Goal: Share content: Share content

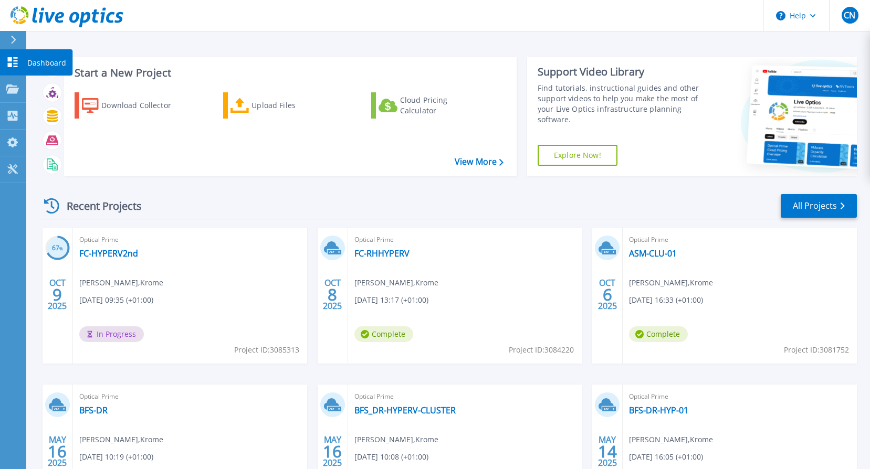
scroll to position [105, 0]
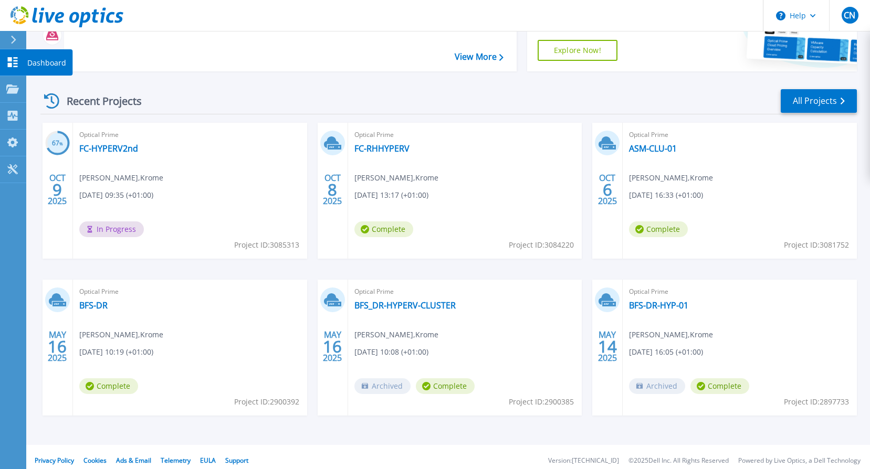
click at [11, 61] on icon at bounding box center [13, 62] width 10 height 10
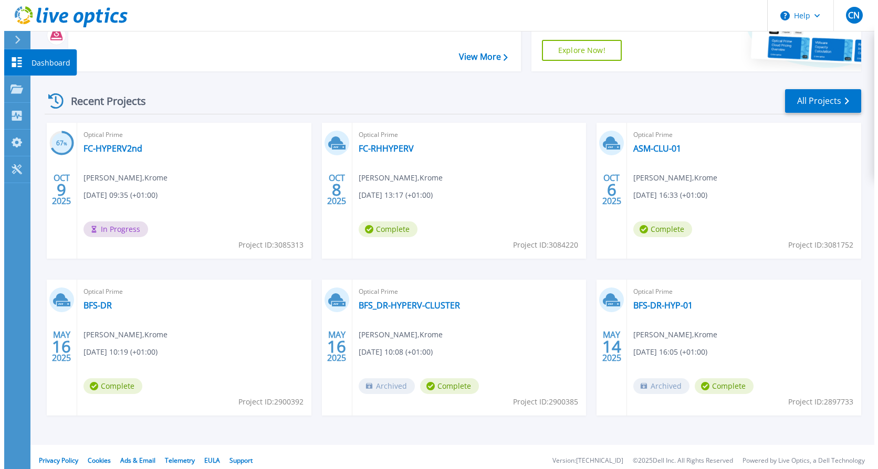
scroll to position [0, 0]
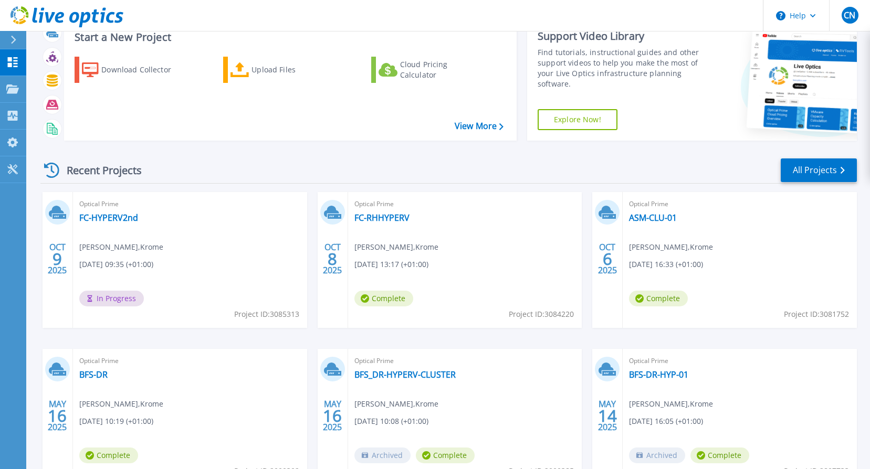
scroll to position [52, 0]
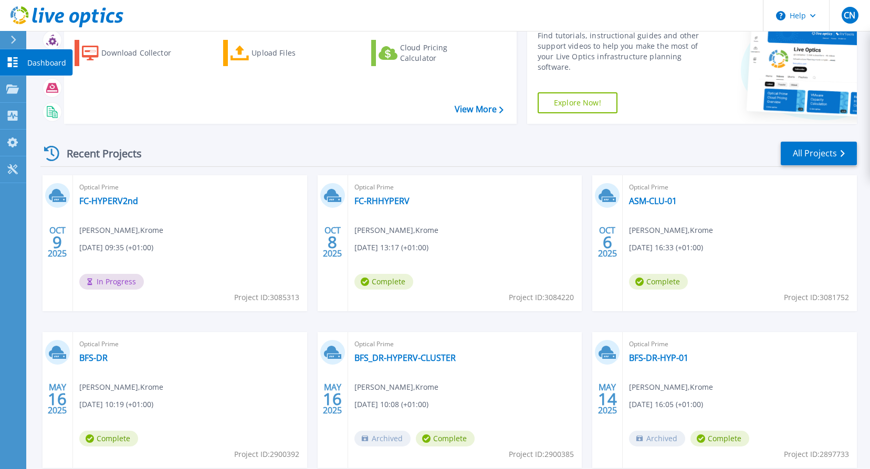
click at [22, 57] on link "Dashboard Dashboard" at bounding box center [13, 62] width 26 height 27
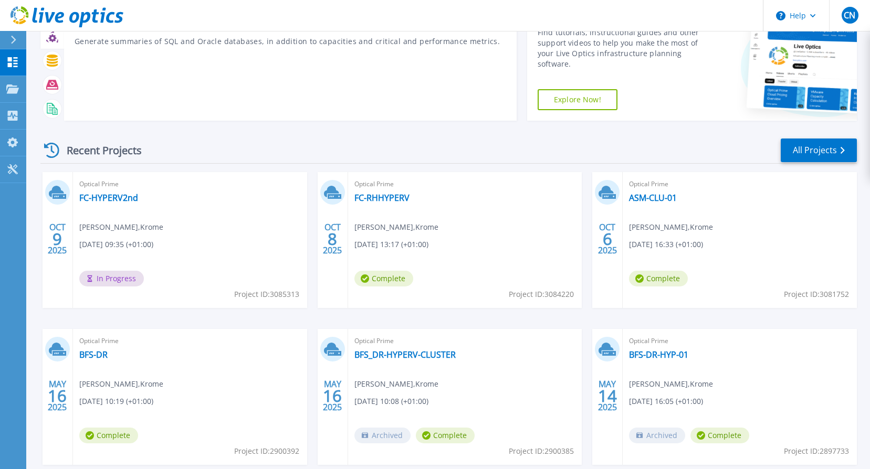
scroll to position [105, 0]
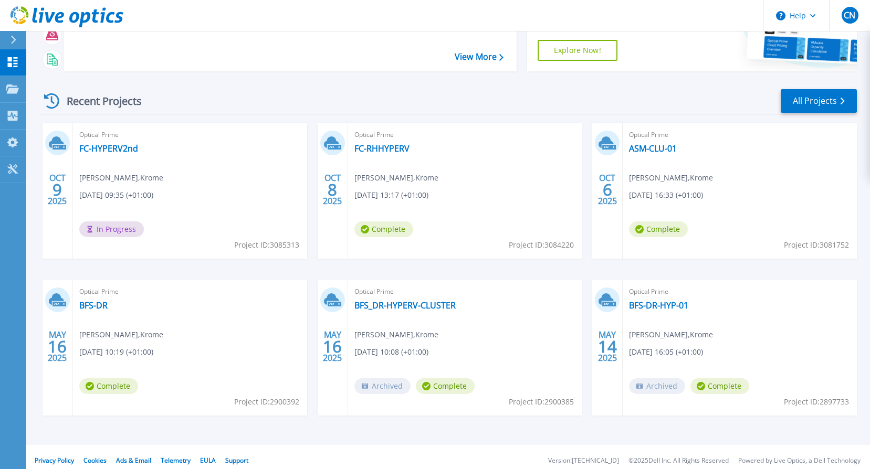
click at [102, 231] on span "In Progress" at bounding box center [111, 229] width 65 height 16
click at [104, 147] on link "FC-HYPERV2nd" at bounding box center [108, 148] width 59 height 10
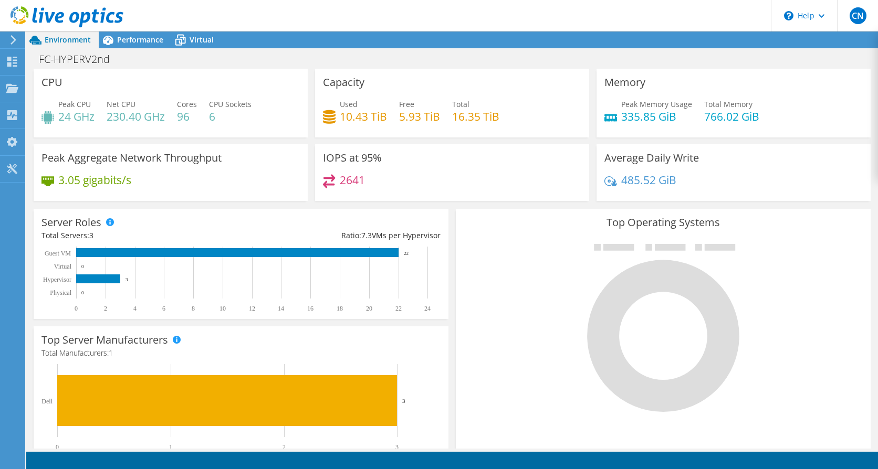
click at [308, 58] on div "FC-HYPERV2nd Print" at bounding box center [451, 58] width 851 height 19
click at [134, 39] on span "Performance" at bounding box center [140, 40] width 46 height 10
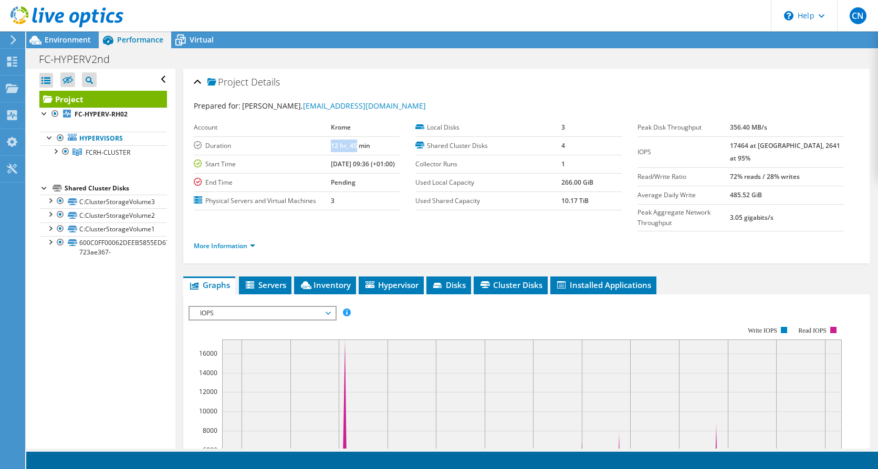
drag, startPoint x: 320, startPoint y: 145, endPoint x: 345, endPoint y: 145, distance: 25.2
click at [345, 145] on b "12 hr, 45 min" at bounding box center [350, 145] width 39 height 9
click at [426, 248] on ul "More Information" at bounding box center [526, 245] width 665 height 14
click at [444, 238] on ul "More Information" at bounding box center [526, 245] width 665 height 14
click at [244, 249] on link "More Information" at bounding box center [224, 245] width 61 height 9
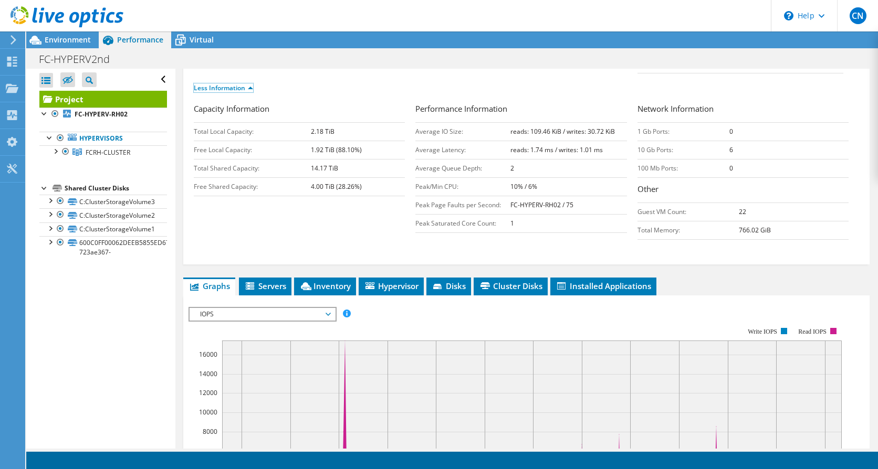
scroll to position [262, 0]
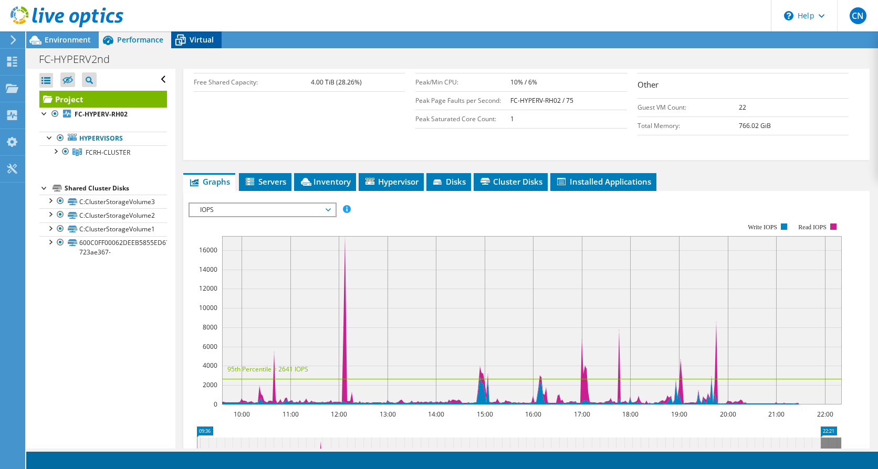
click at [192, 40] on span "Virtual" at bounding box center [201, 40] width 24 height 10
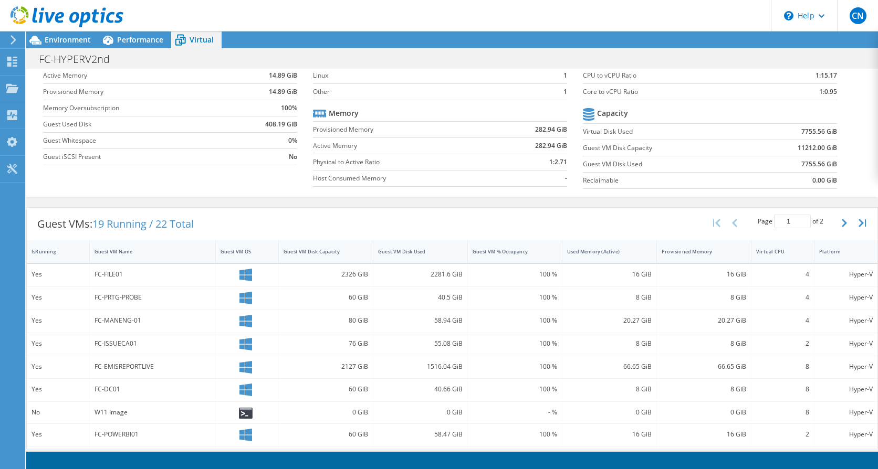
scroll to position [0, 0]
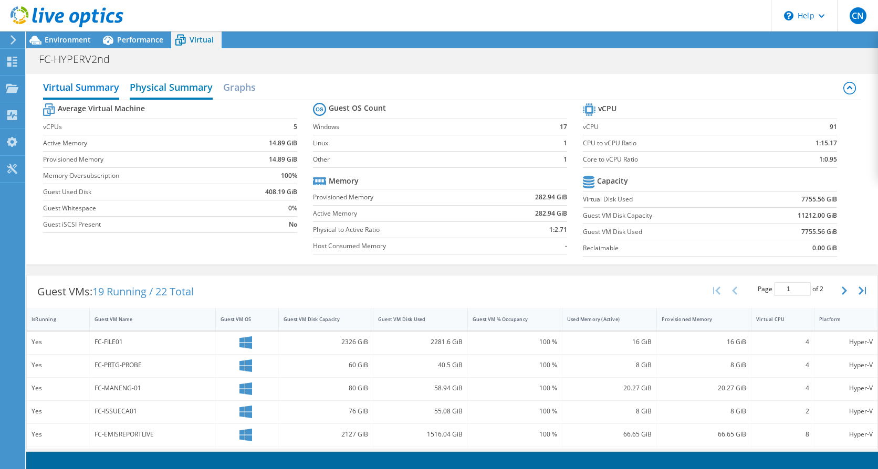
click at [172, 88] on h2 "Physical Summary" at bounding box center [171, 88] width 83 height 23
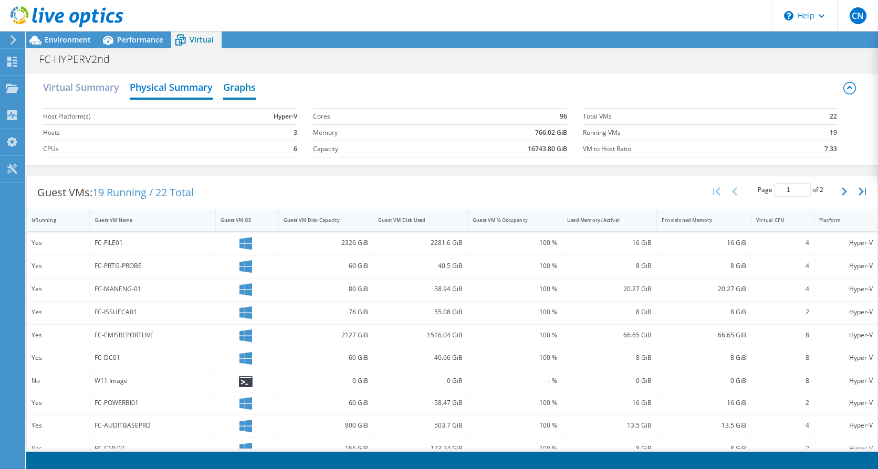
click at [241, 87] on h2 "Graphs" at bounding box center [239, 88] width 33 height 23
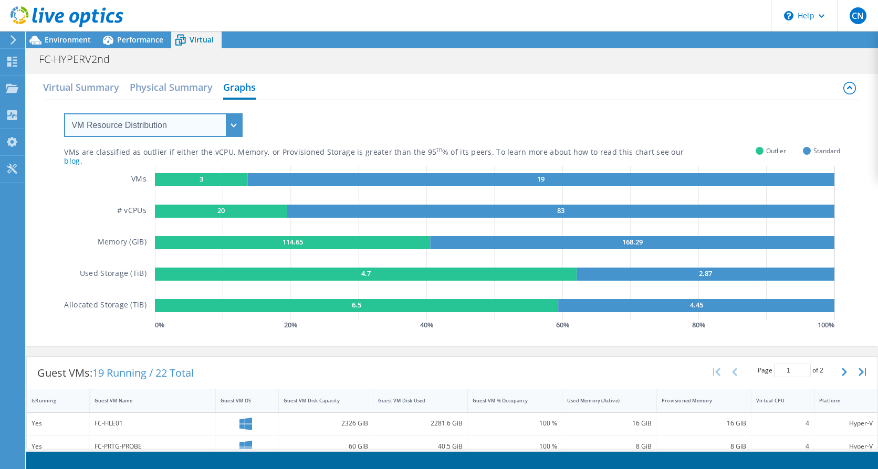
click at [233, 128] on select "VM Resource Distribution Provisioning Contrast Over Provisioning" at bounding box center [153, 125] width 178 height 24
click at [64, 113] on select "VM Resource Distribution Provisioning Contrast Over Provisioning" at bounding box center [153, 125] width 178 height 24
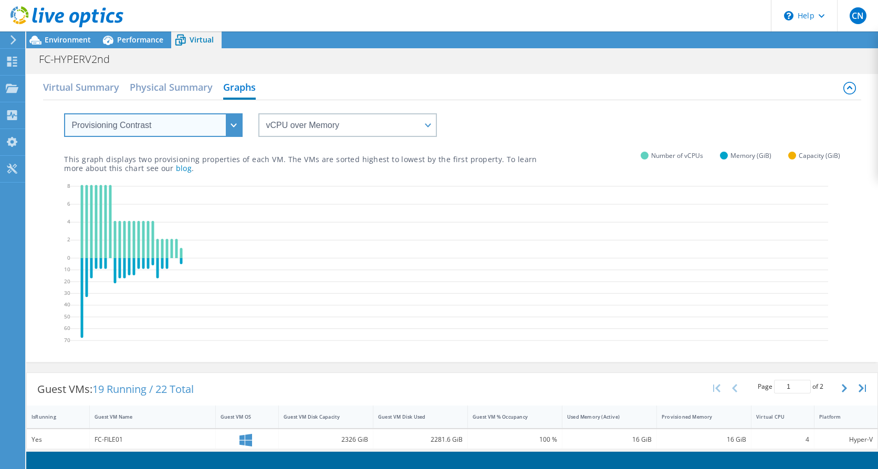
click at [231, 120] on select "VM Resource Distribution Provisioning Contrast Over Provisioning" at bounding box center [153, 125] width 178 height 24
click at [64, 113] on select "VM Resource Distribution Provisioning Contrast Over Provisioning" at bounding box center [153, 125] width 178 height 24
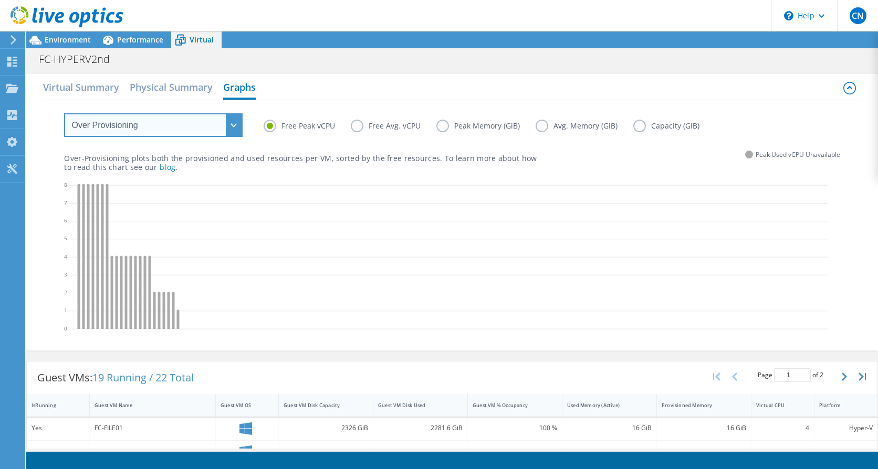
click at [233, 125] on select "VM Resource Distribution Provisioning Contrast Over Provisioning" at bounding box center [153, 125] width 178 height 24
select select "VM Resource Distribution"
click at [64, 113] on select "VM Resource Distribution Provisioning Contrast Over Provisioning" at bounding box center [153, 125] width 178 height 24
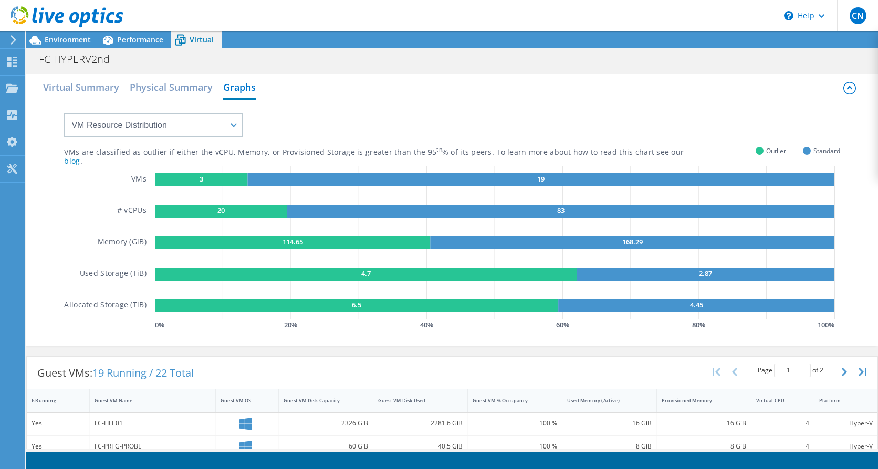
click at [368, 120] on div "VMs are classified as outlier if either the vCPU, Memory, or Provisioned Storag…" at bounding box center [451, 216] width 775 height 233
click at [70, 89] on h2 "Virtual Summary" at bounding box center [81, 88] width 76 height 23
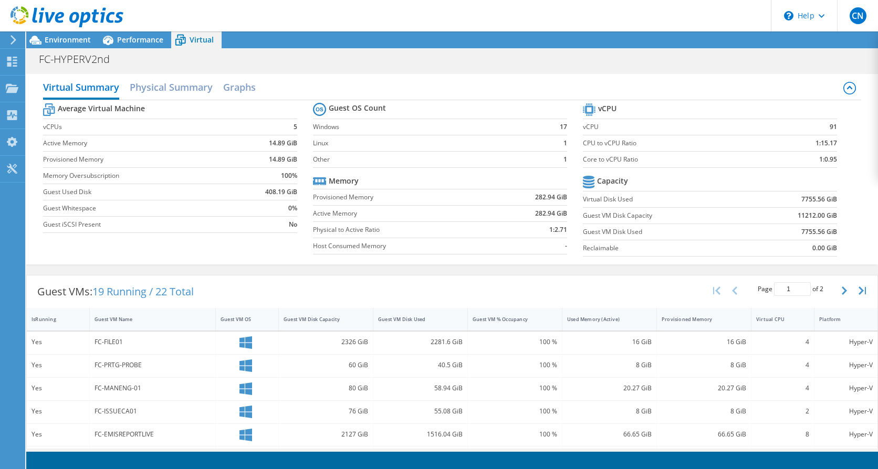
click at [302, 89] on div "Virtual Summary Physical Summary Graphs" at bounding box center [451, 89] width 817 height 24
click at [303, 89] on div "Virtual Summary Physical Summary Graphs" at bounding box center [451, 89] width 817 height 24
click at [133, 37] on span "Performance" at bounding box center [140, 40] width 46 height 10
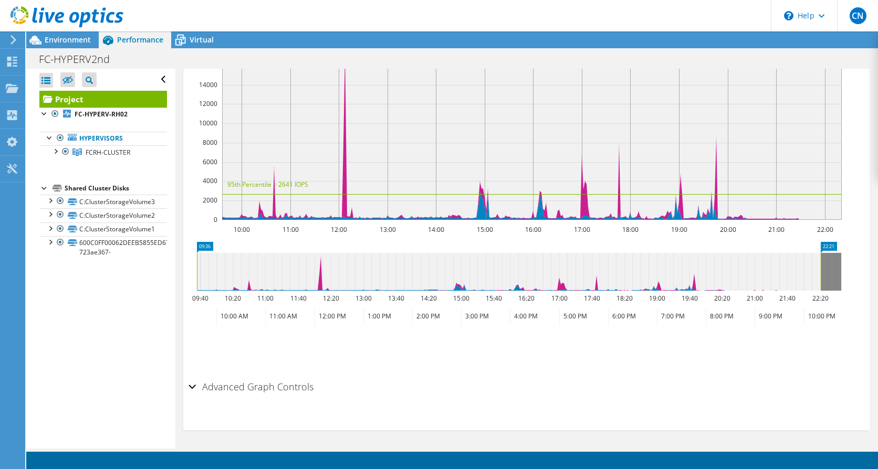
click at [179, 99] on div "Project Details Prepared for: Cezar Negru, cezar.negru@krome.co.uk Account Krom…" at bounding box center [526, 35] width 702 height 827
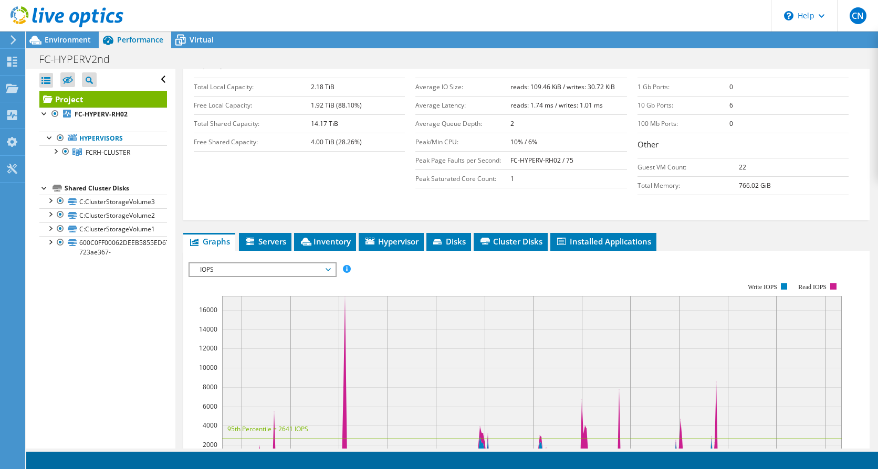
scroll to position [210, 0]
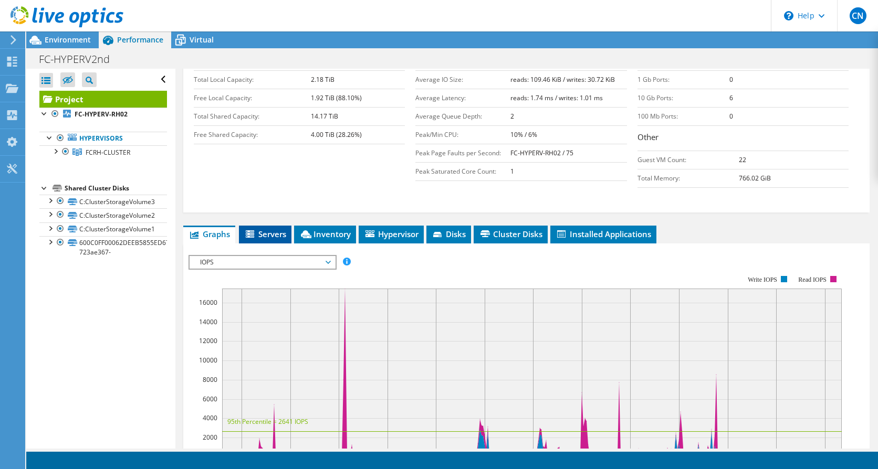
click at [267, 232] on span "Servers" at bounding box center [265, 234] width 42 height 10
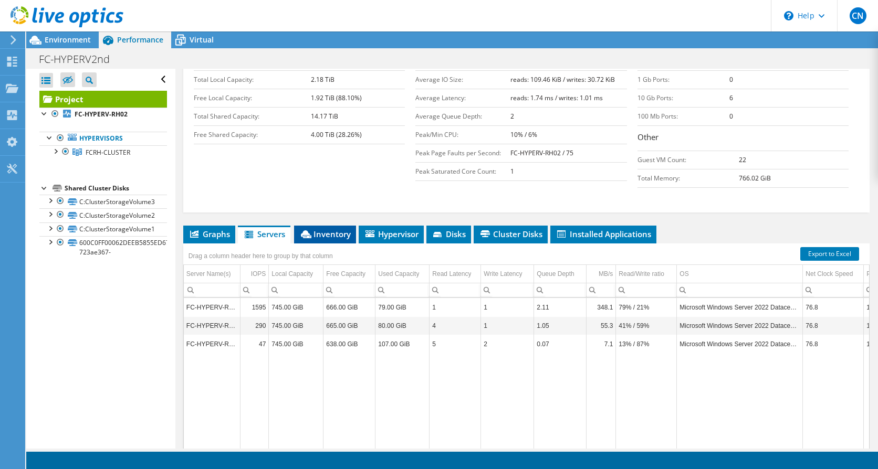
click at [327, 235] on span "Inventory" at bounding box center [324, 234] width 51 height 10
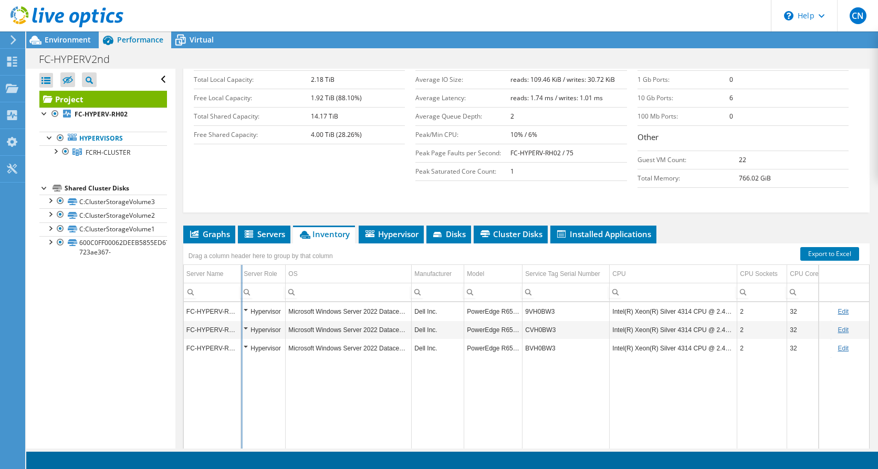
click at [240, 276] on div "Drag a column header here to group by that column Server Name Server Role OS Ma…" at bounding box center [526, 355] width 686 height 223
drag, startPoint x: 522, startPoint y: 276, endPoint x: 527, endPoint y: 278, distance: 6.1
click at [527, 278] on div "Drag a column header here to group by that column Server Name Server Role OS Ma…" at bounding box center [526, 355] width 686 height 223
click at [465, 275] on div "Drag a column header here to group by that column Server Name Server Role OS Ma…" at bounding box center [526, 355] width 686 height 223
drag, startPoint x: 412, startPoint y: 273, endPoint x: 419, endPoint y: 275, distance: 8.1
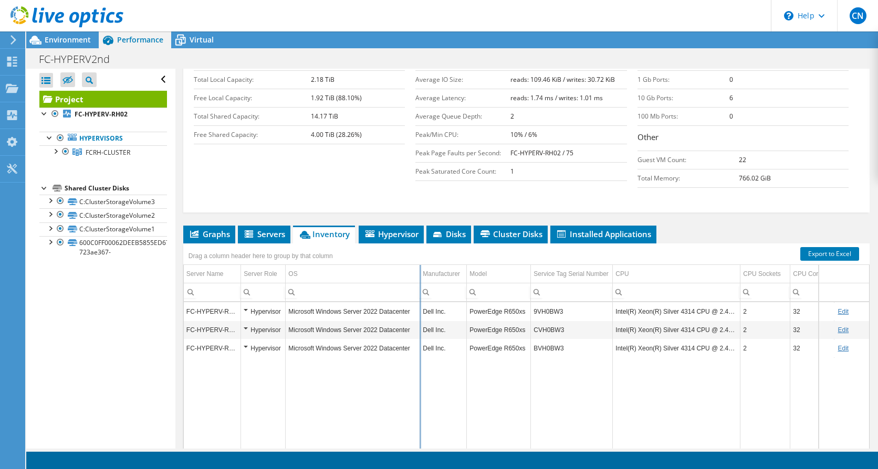
click at [419, 275] on div "Drag a column header here to group by that column Server Name Server Role OS Ma…" at bounding box center [526, 355] width 686 height 223
click at [392, 230] on span "Hypervisor" at bounding box center [391, 234] width 55 height 10
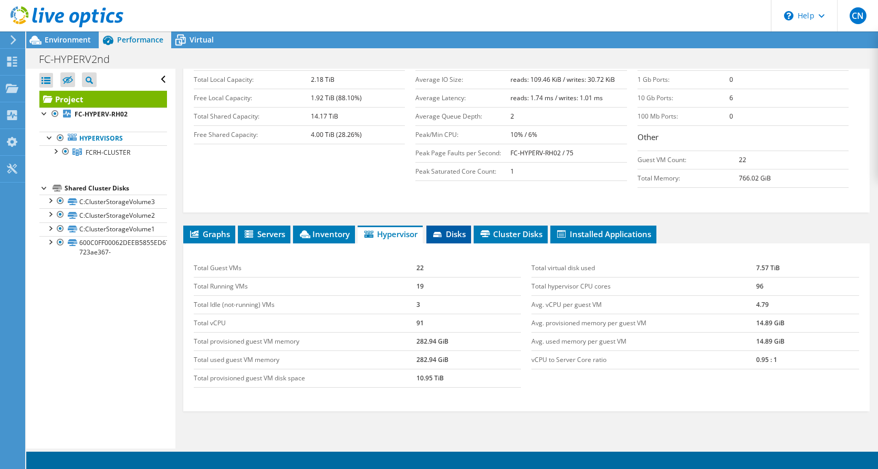
click at [453, 231] on span "Disks" at bounding box center [448, 234] width 34 height 10
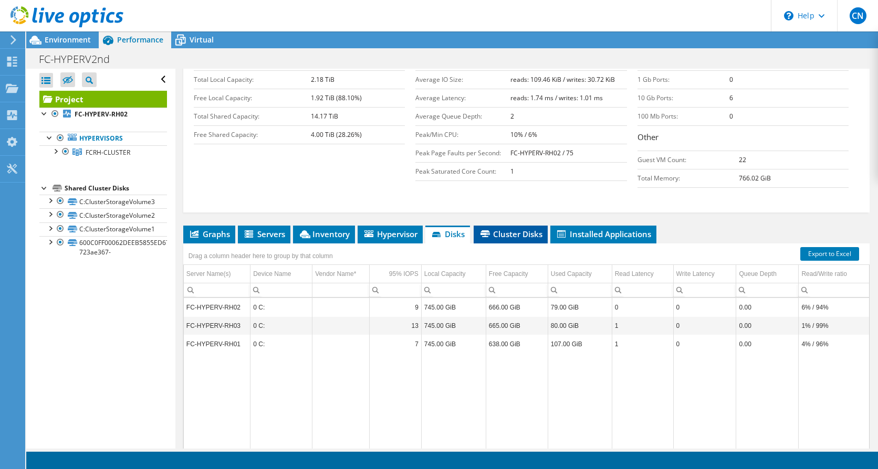
click at [511, 231] on span "Cluster Disks" at bounding box center [511, 234] width 64 height 10
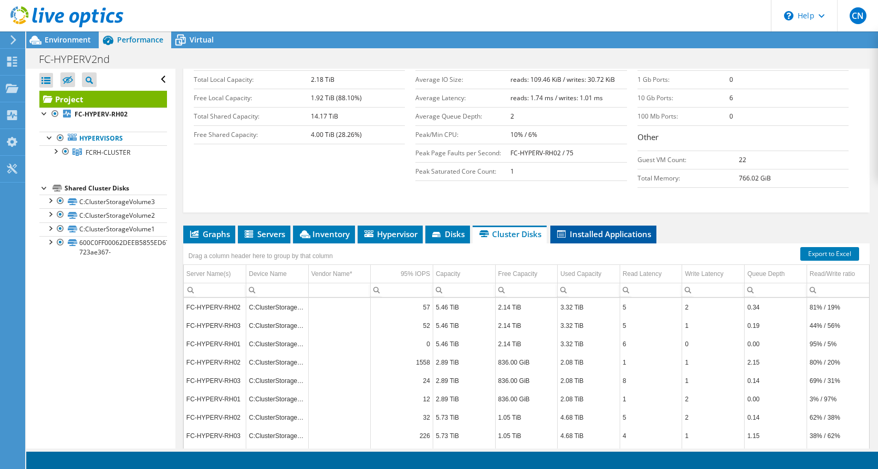
click at [593, 231] on span "Installed Applications" at bounding box center [603, 234] width 96 height 10
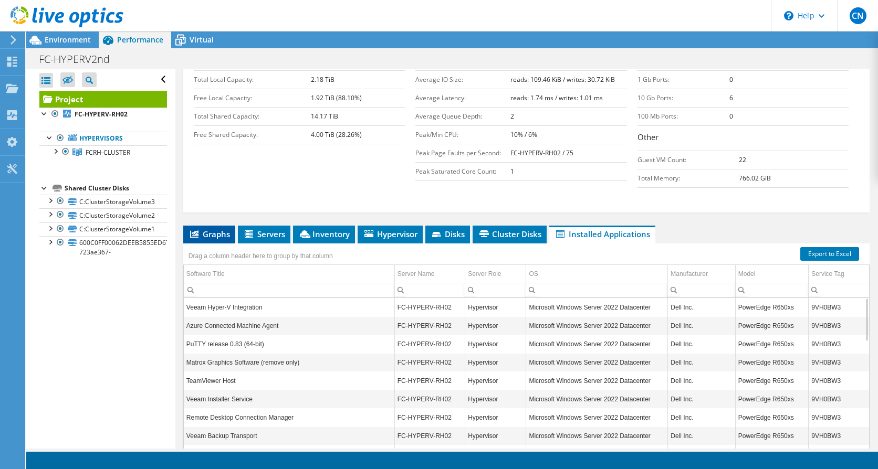
click at [206, 235] on span "Graphs" at bounding box center [208, 234] width 41 height 10
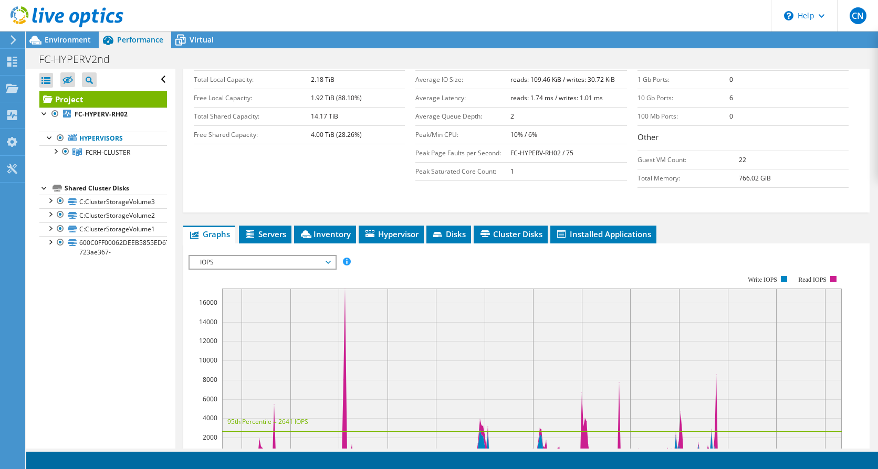
scroll to position [262, 0]
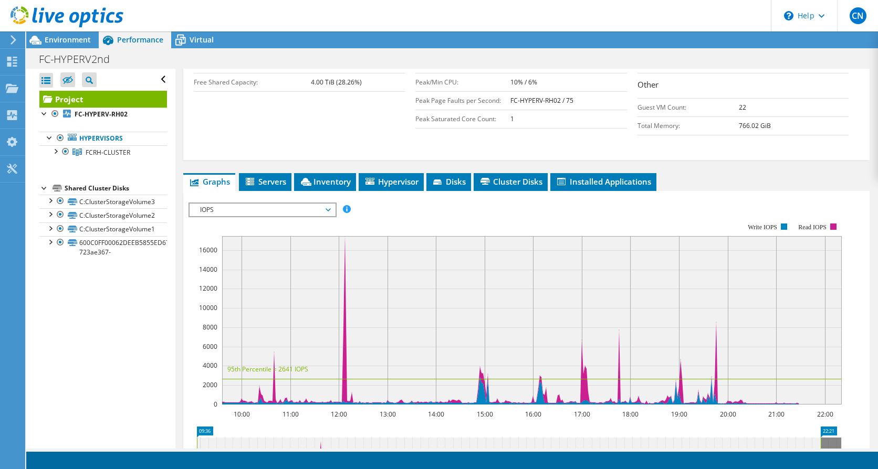
click at [327, 212] on span "IOPS" at bounding box center [262, 210] width 135 height 13
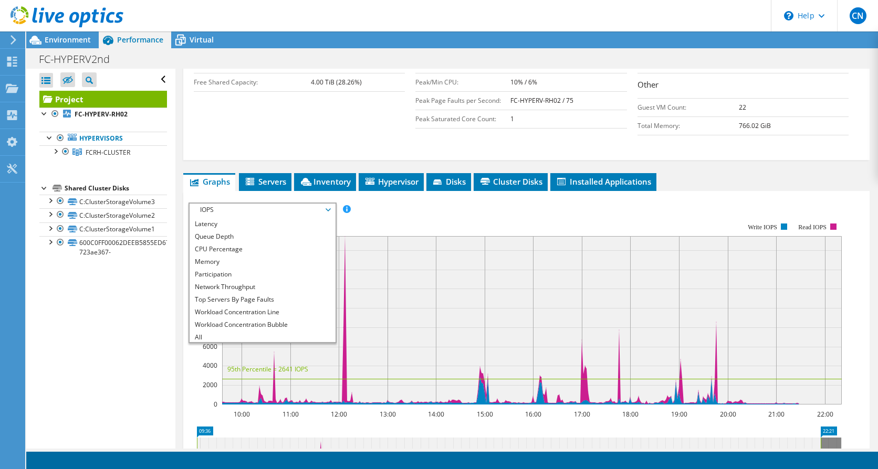
scroll to position [38, 0]
click at [263, 311] on li "Workload Concentration Line" at bounding box center [261, 310] width 145 height 13
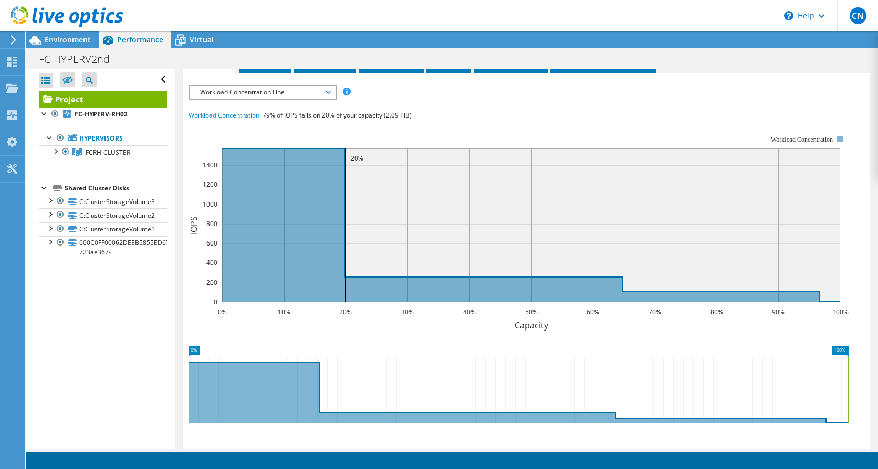
scroll to position [420, 0]
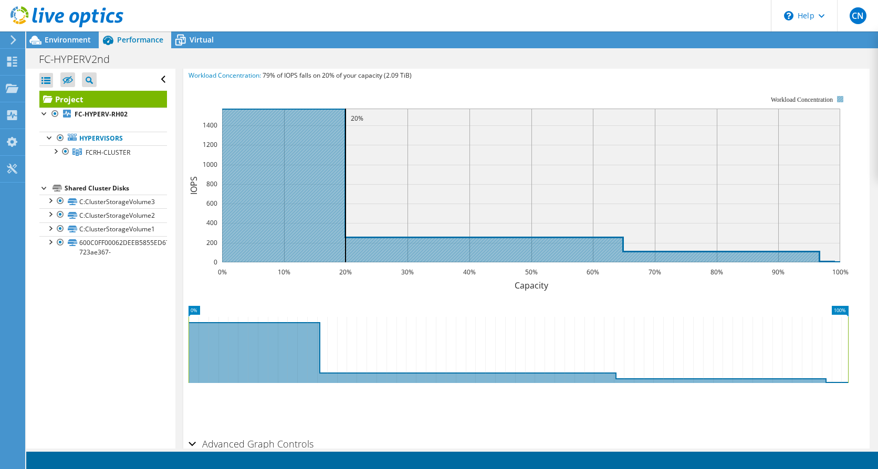
click at [266, 220] on icon at bounding box center [531, 186] width 618 height 154
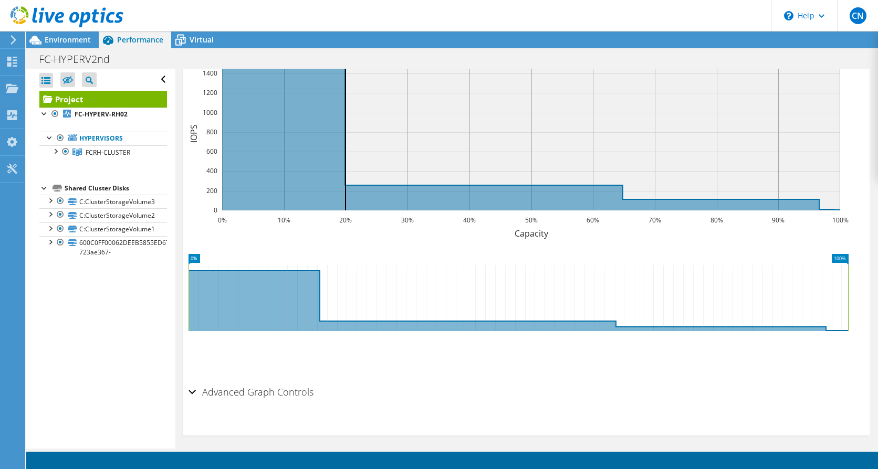
scroll to position [477, 0]
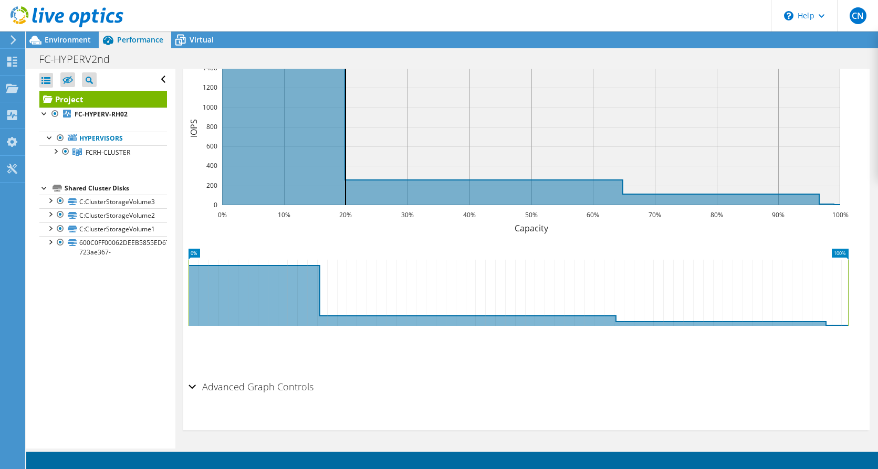
click at [192, 389] on div "Advanced Graph Controls" at bounding box center [526, 387] width 676 height 23
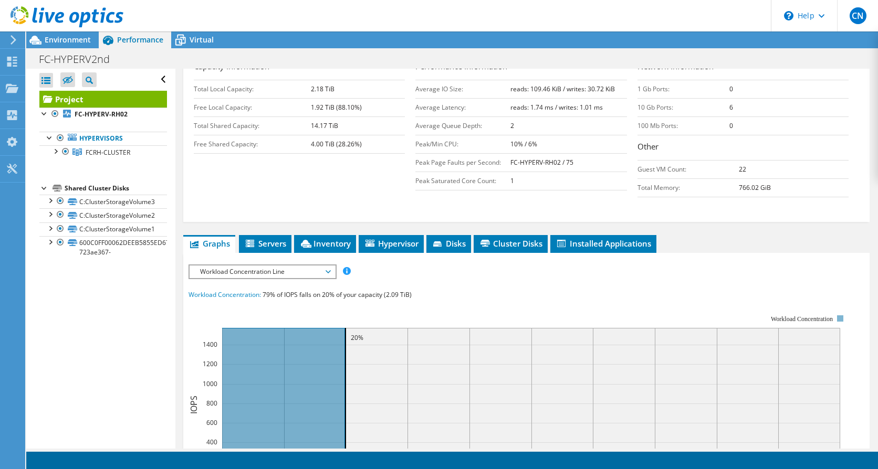
scroll to position [152, 0]
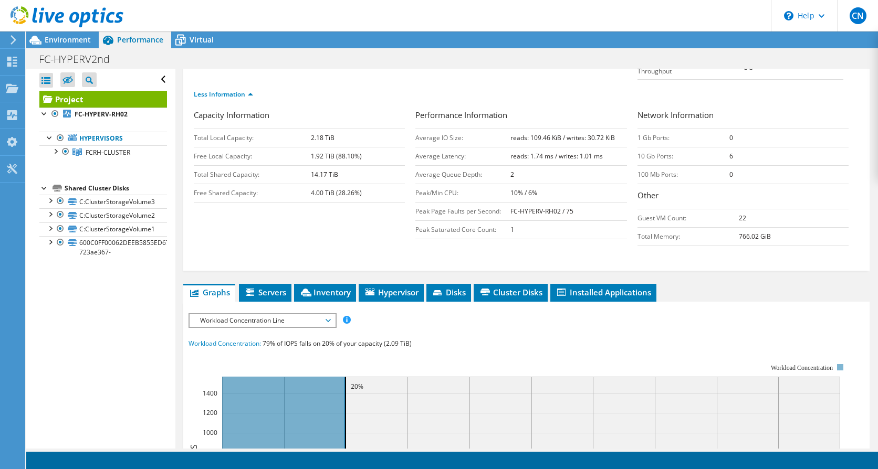
click at [325, 324] on span "Workload Concentration Line" at bounding box center [262, 320] width 135 height 13
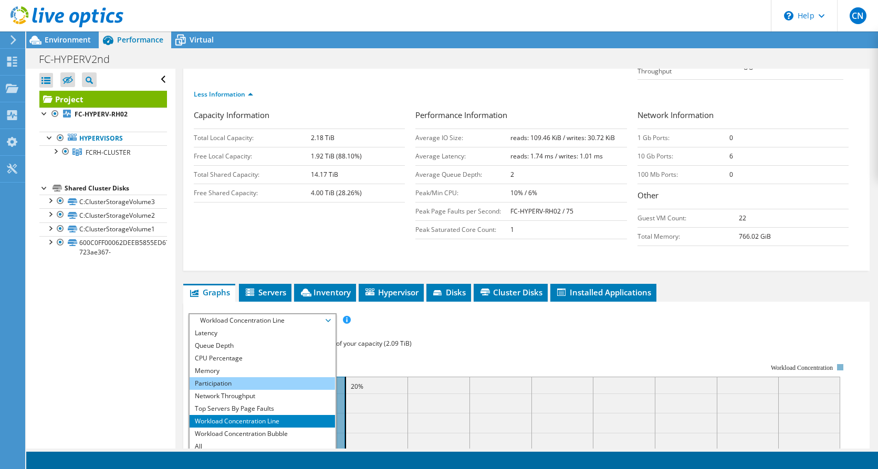
scroll to position [0, 0]
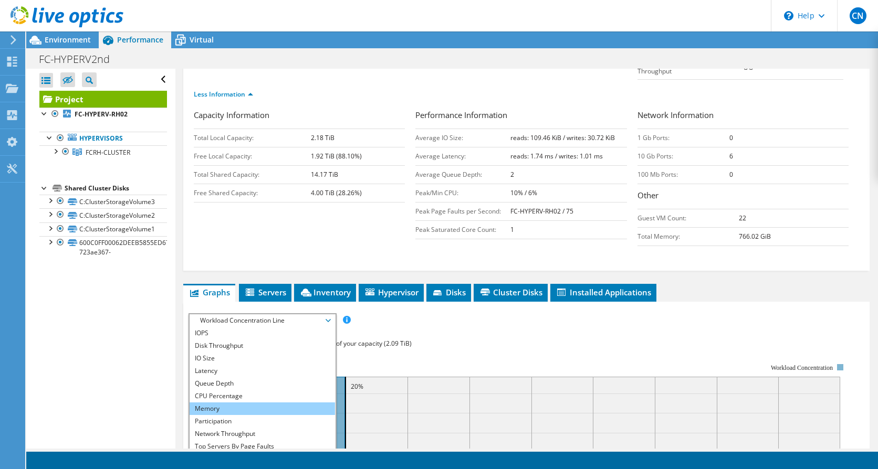
click at [202, 407] on li "Memory" at bounding box center [261, 409] width 145 height 13
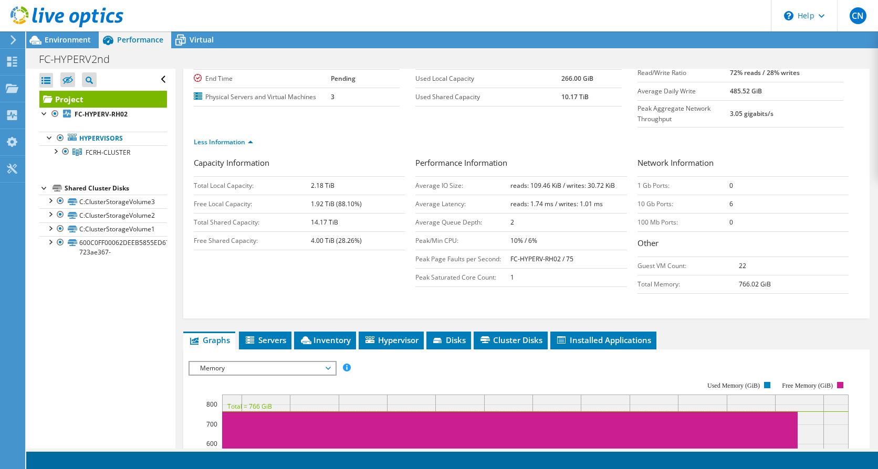
scroll to position [105, 0]
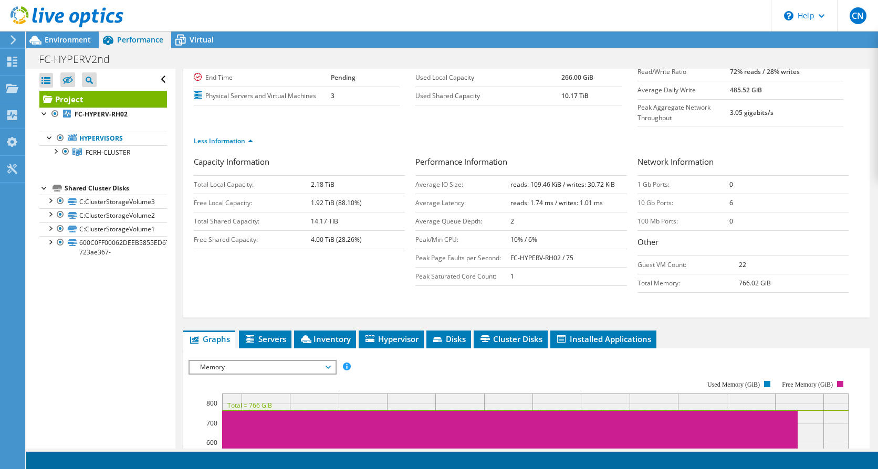
click at [212, 339] on span "Graphs" at bounding box center [208, 339] width 41 height 10
click at [266, 367] on span "Memory" at bounding box center [262, 367] width 135 height 13
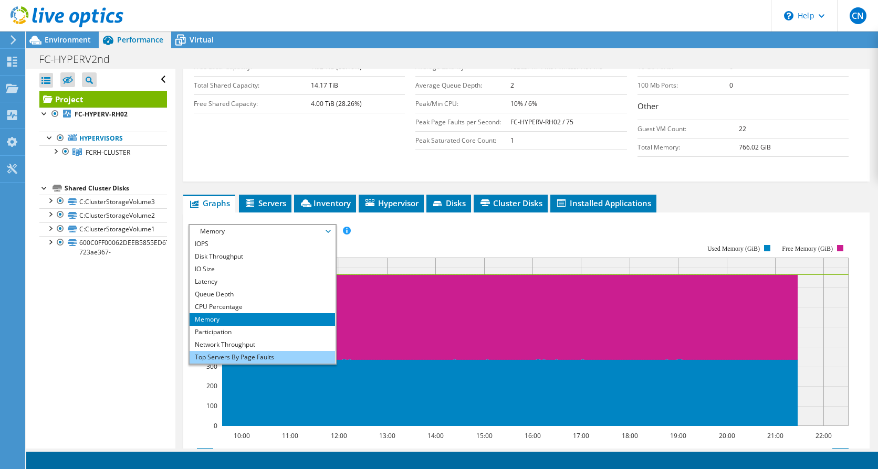
scroll to position [262, 0]
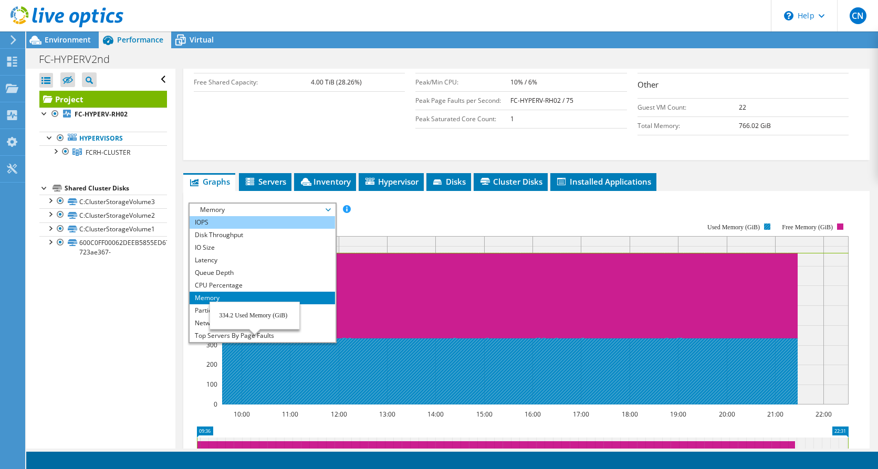
click at [216, 225] on li "IOPS" at bounding box center [261, 222] width 145 height 13
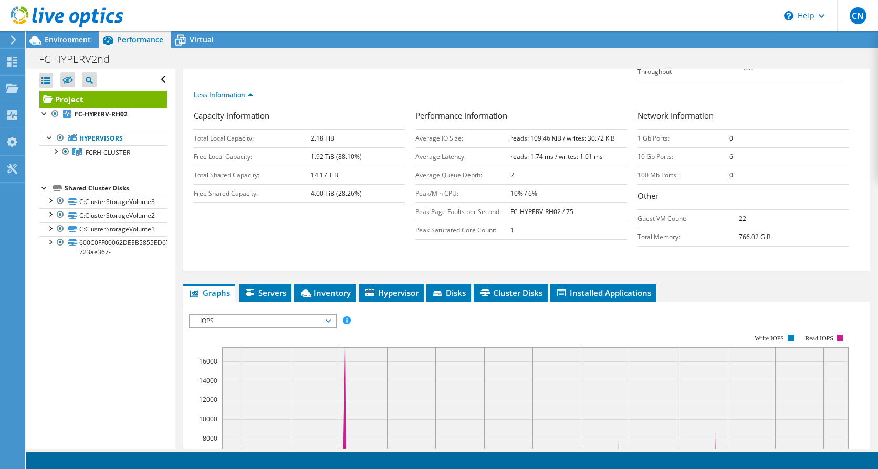
scroll to position [0, 0]
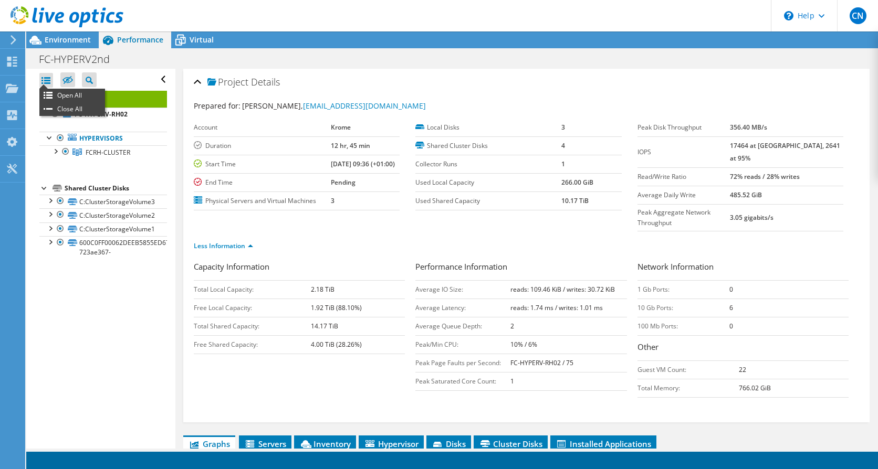
click at [48, 83] on div at bounding box center [46, 80] width 14 height 15
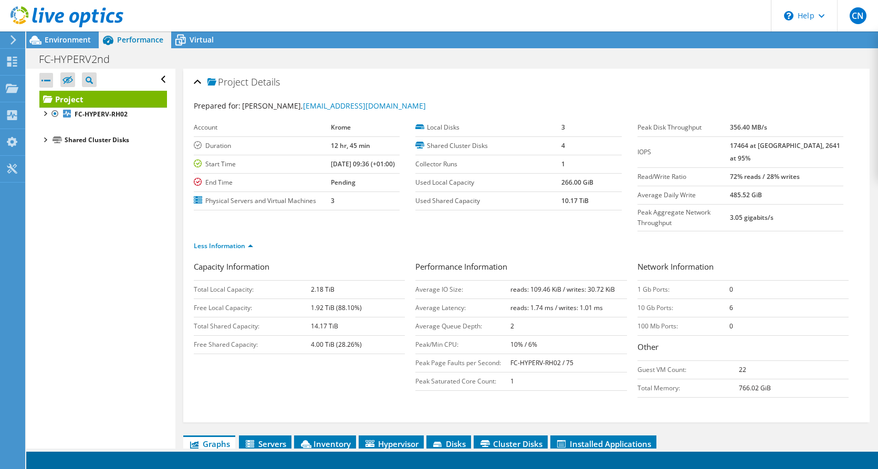
click at [48, 83] on div at bounding box center [46, 80] width 14 height 15
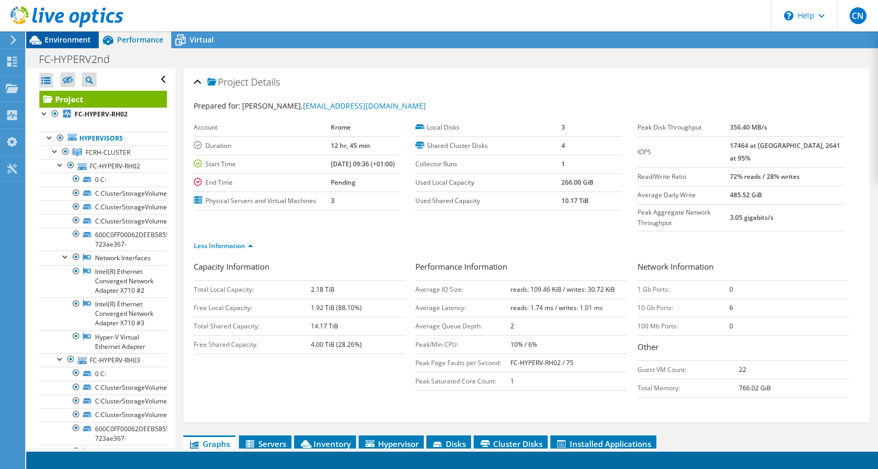
click at [68, 37] on span "Environment" at bounding box center [68, 40] width 46 height 10
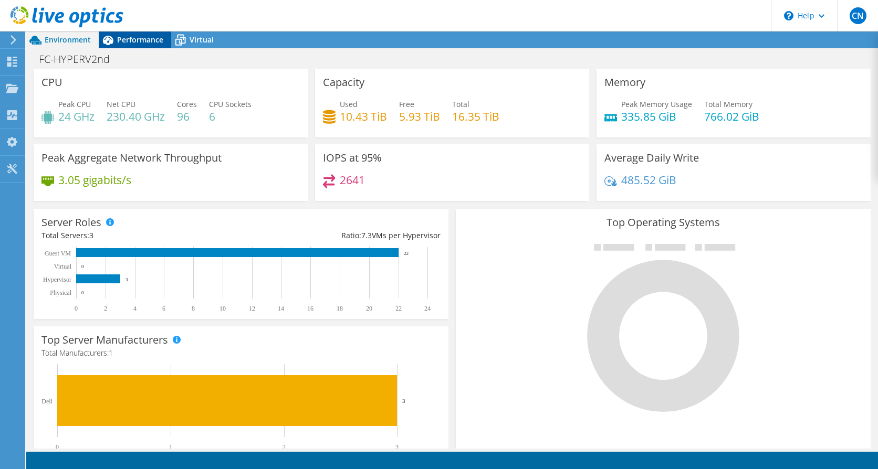
click at [135, 37] on span "Performance" at bounding box center [140, 40] width 46 height 10
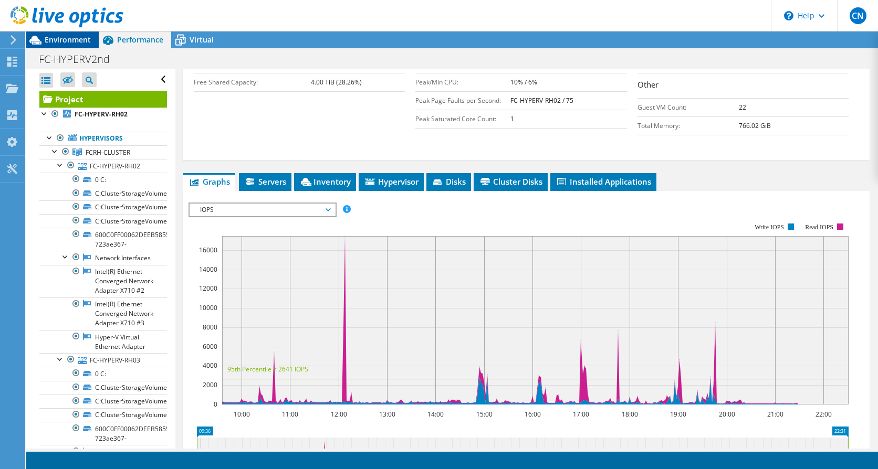
click at [55, 39] on span "Environment" at bounding box center [68, 40] width 46 height 10
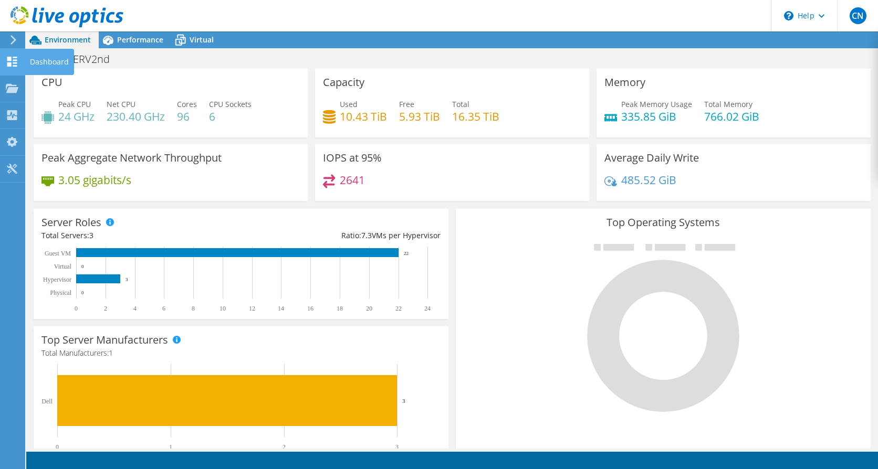
click at [17, 62] on use at bounding box center [12, 62] width 10 height 10
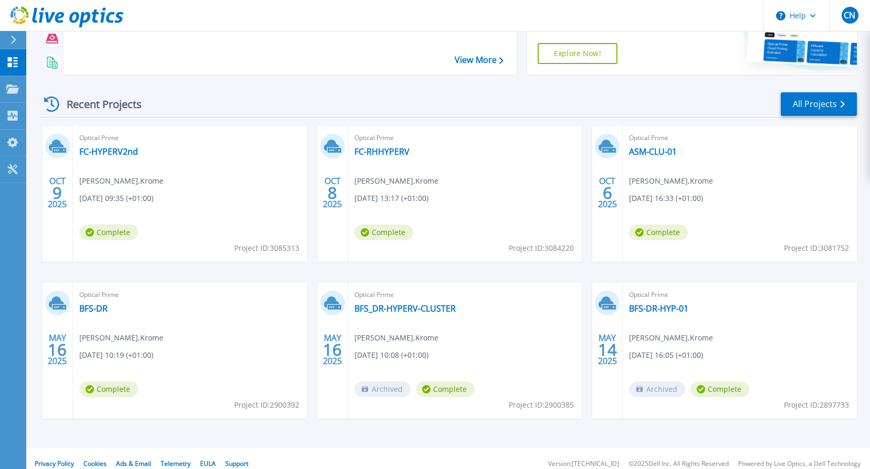
scroll to position [105, 0]
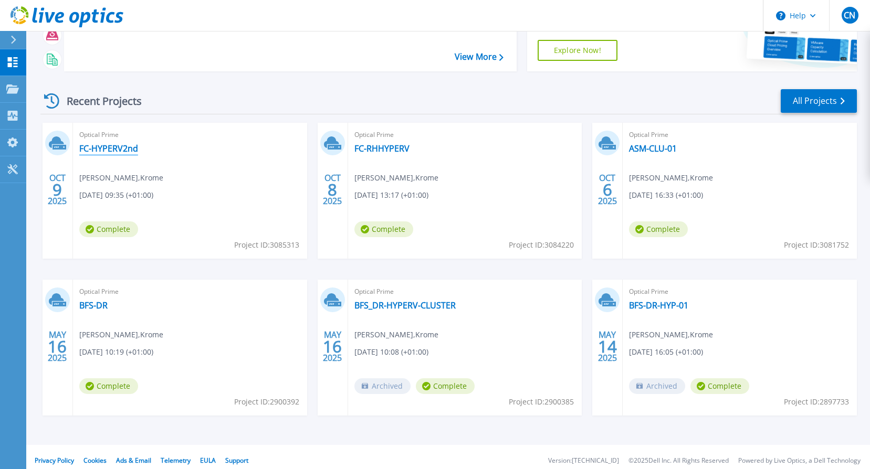
click at [109, 149] on link "FC-HYPERV2nd" at bounding box center [108, 148] width 59 height 10
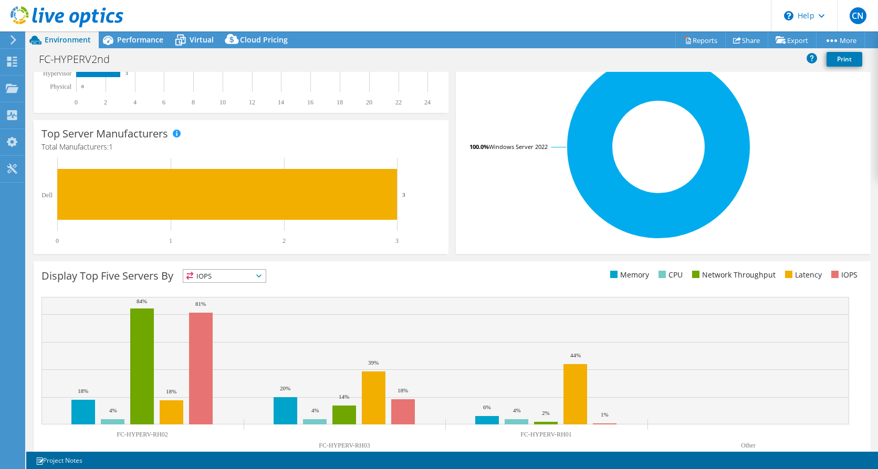
scroll to position [231, 0]
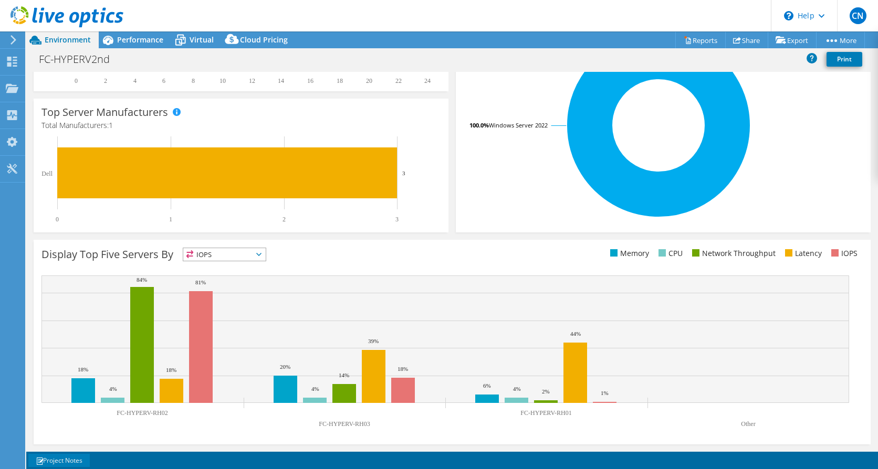
click at [59, 461] on link "Project Notes" at bounding box center [58, 460] width 61 height 13
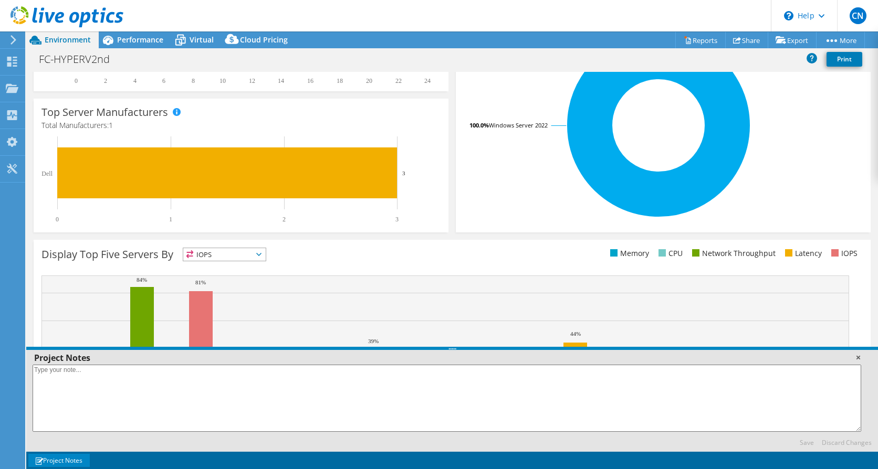
click at [857, 357] on link at bounding box center [857, 357] width 10 height 10
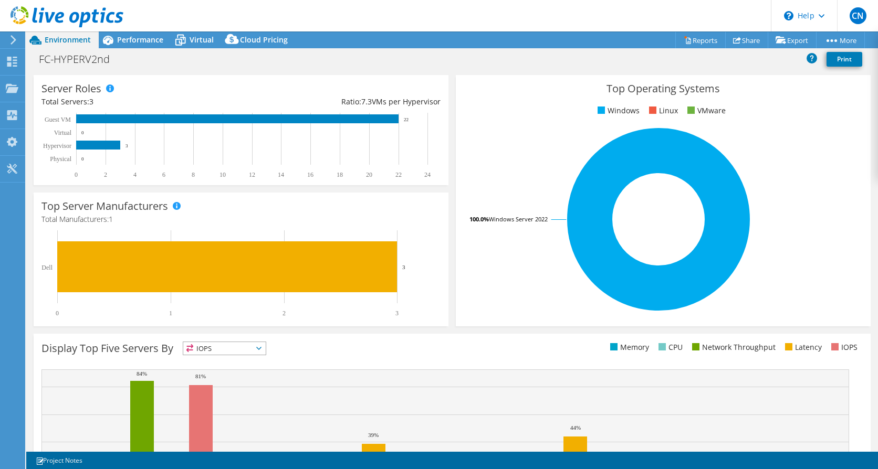
scroll to position [0, 0]
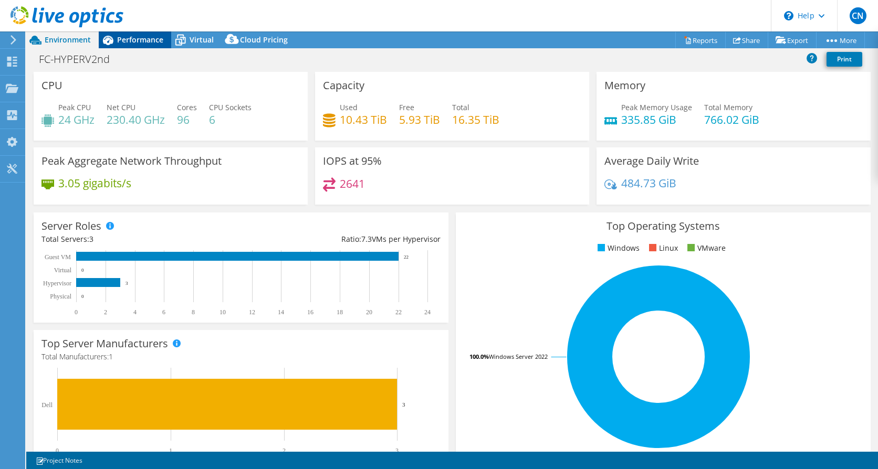
click at [140, 38] on span "Performance" at bounding box center [140, 40] width 46 height 10
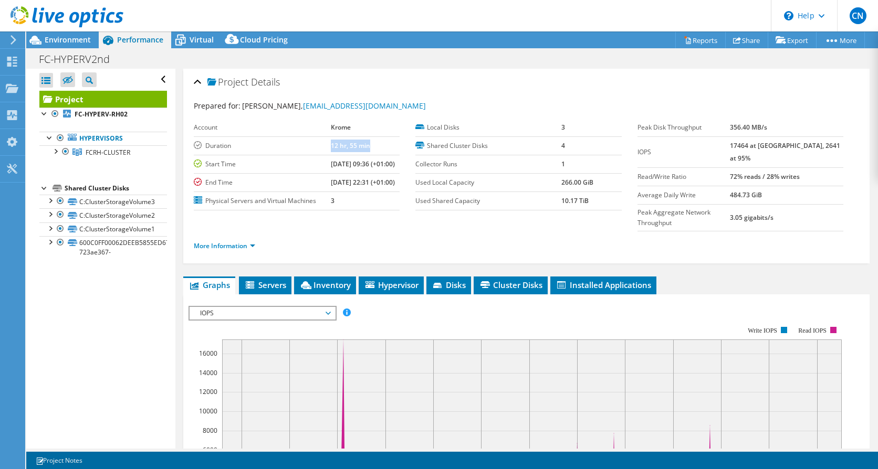
drag, startPoint x: 320, startPoint y: 147, endPoint x: 363, endPoint y: 144, distance: 42.6
click at [363, 144] on td "12 hr, 55 min" at bounding box center [365, 145] width 69 height 18
drag, startPoint x: 363, startPoint y: 144, endPoint x: 509, endPoint y: 48, distance: 174.7
click at [509, 48] on div "FC-HYPERV2nd Print" at bounding box center [451, 58] width 851 height 20
click at [509, 58] on div "FC-HYPERV2nd Print" at bounding box center [451, 58] width 851 height 19
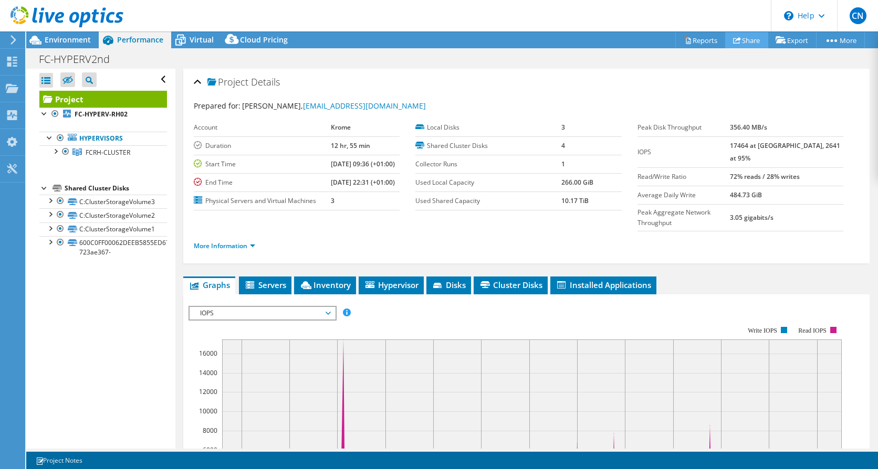
click at [733, 38] on use at bounding box center [737, 40] width 8 height 7
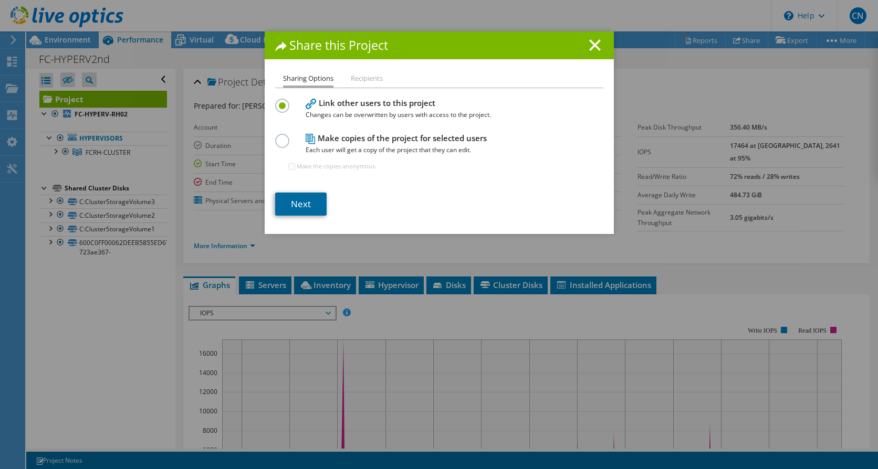
click at [292, 198] on link "Next" at bounding box center [300, 204] width 51 height 23
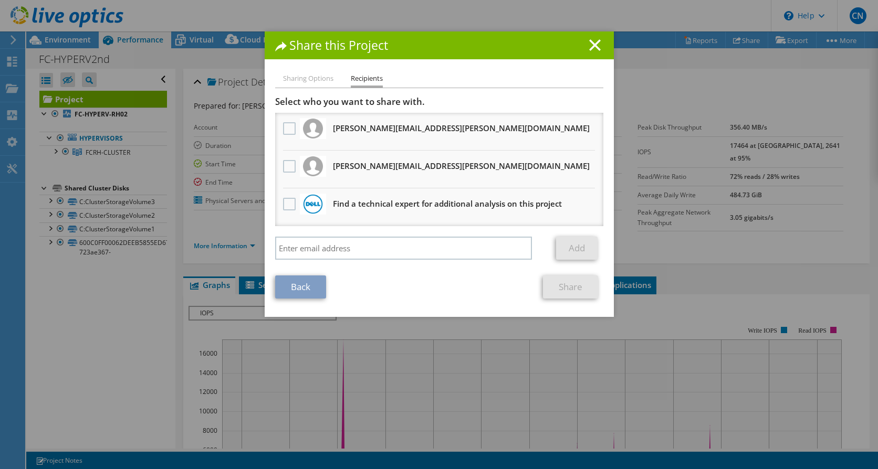
click at [355, 131] on h3 "[PERSON_NAME][EMAIL_ADDRESS][PERSON_NAME][DOMAIN_NAME] Will receive an anonymou…" at bounding box center [461, 128] width 257 height 17
click at [283, 126] on label at bounding box center [290, 128] width 15 height 13
click at [0, 0] on input "checkbox" at bounding box center [0, 0] width 0 height 0
click at [284, 164] on label at bounding box center [290, 166] width 15 height 13
click at [0, 0] on input "checkbox" at bounding box center [0, 0] width 0 height 0
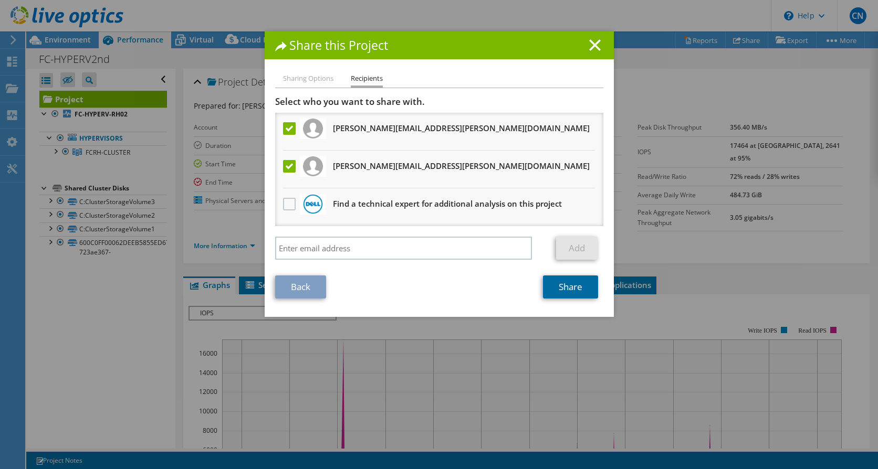
click at [574, 289] on link "Share" at bounding box center [570, 287] width 55 height 23
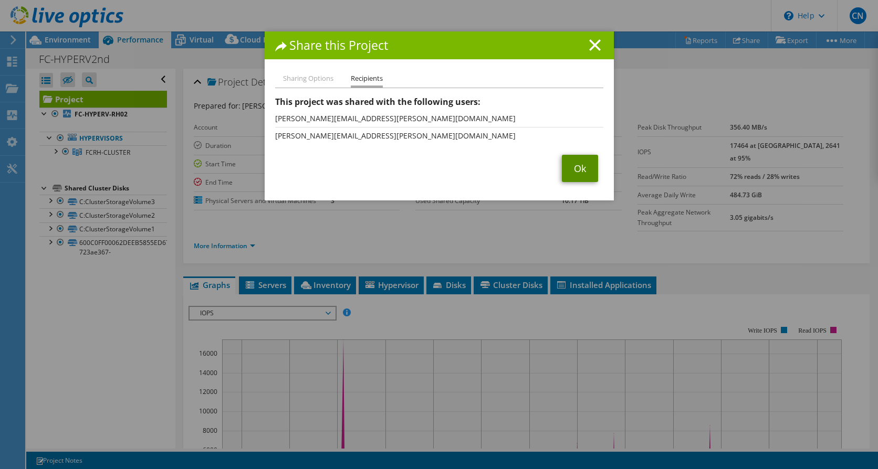
click at [579, 165] on link "Ok" at bounding box center [580, 168] width 36 height 27
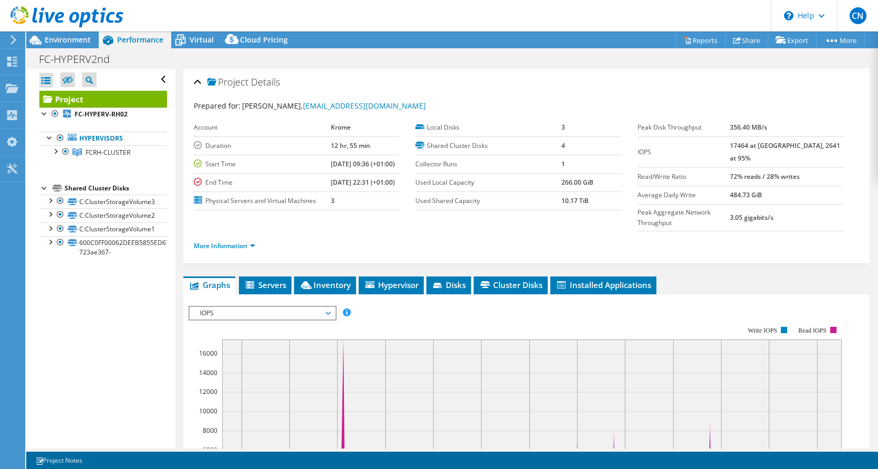
click at [98, 341] on div "Open All Close All Hide Excluded Nodes Project Tree Filter" at bounding box center [100, 259] width 149 height 380
click at [14, 59] on icon at bounding box center [12, 62] width 13 height 10
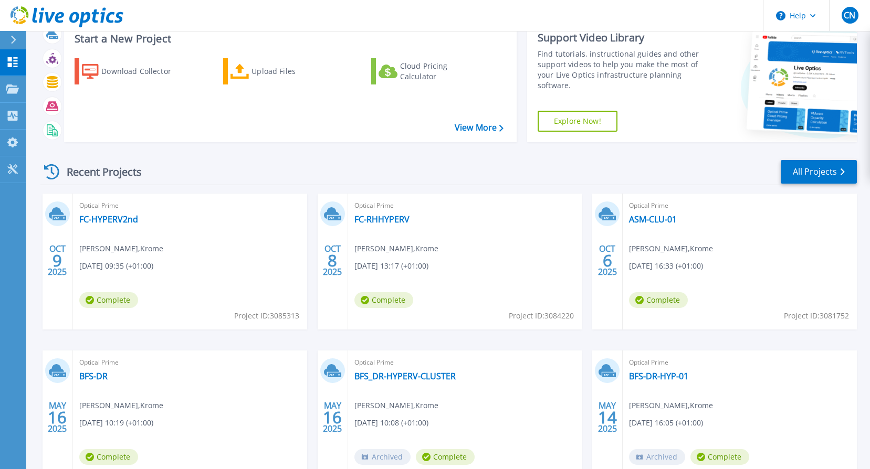
scroll to position [52, 0]
